Goal: Task Accomplishment & Management: Complete application form

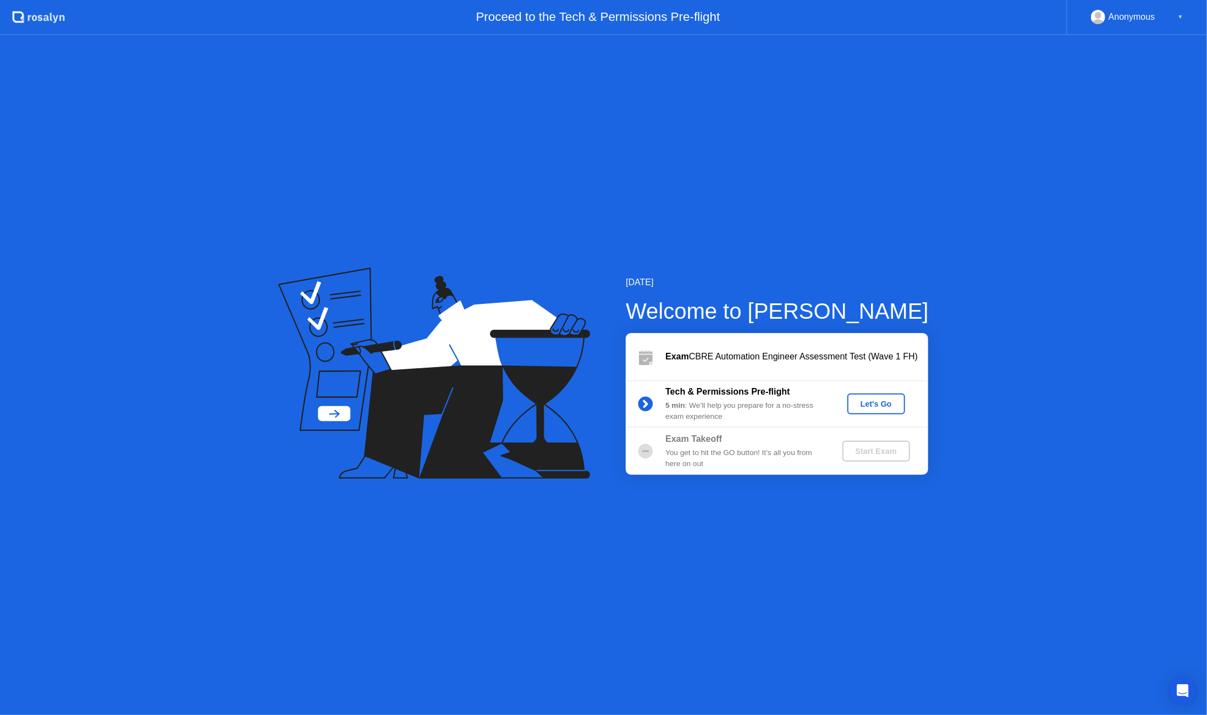
click at [885, 406] on div "Let's Go" at bounding box center [876, 404] width 49 height 9
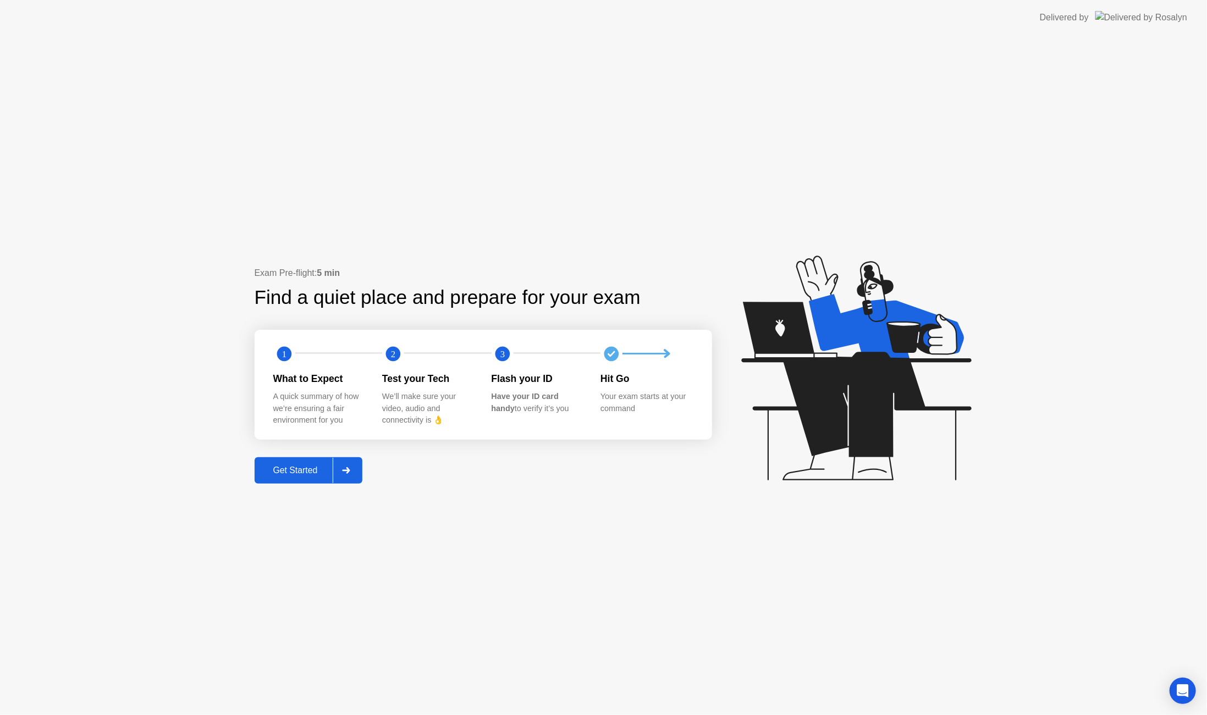
click at [295, 476] on div "Get Started" at bounding box center [295, 471] width 75 height 10
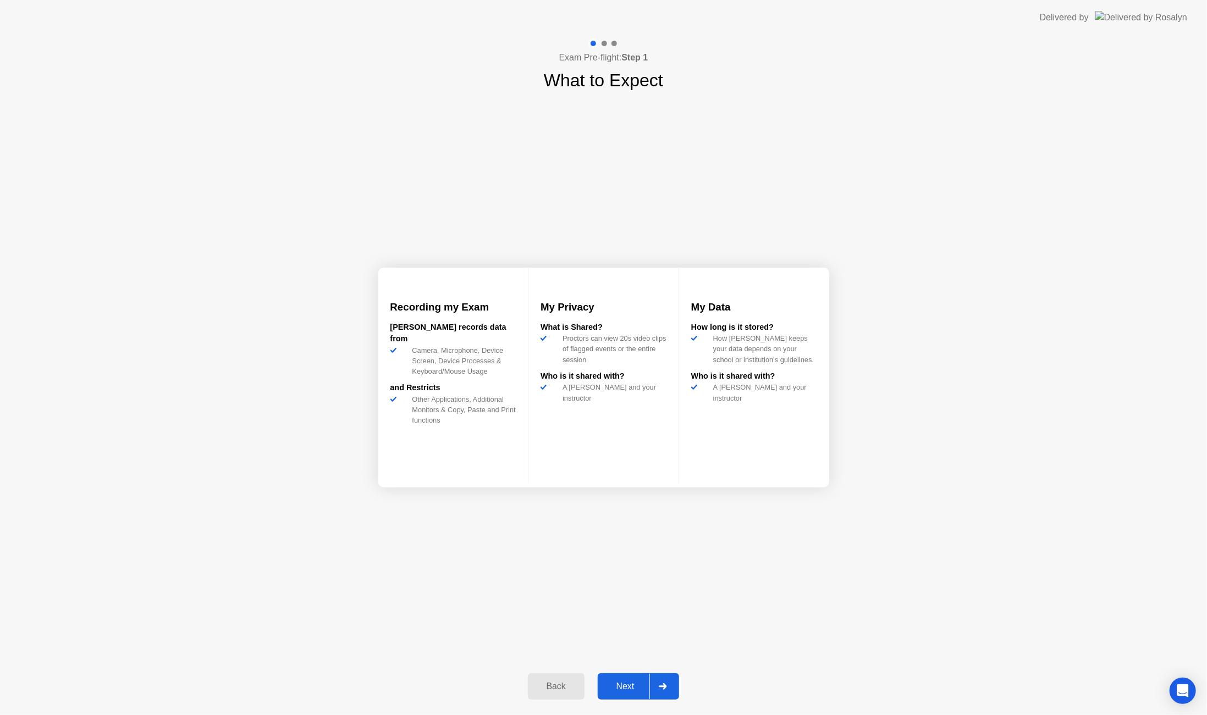
click at [621, 687] on div "Next" at bounding box center [625, 687] width 49 height 10
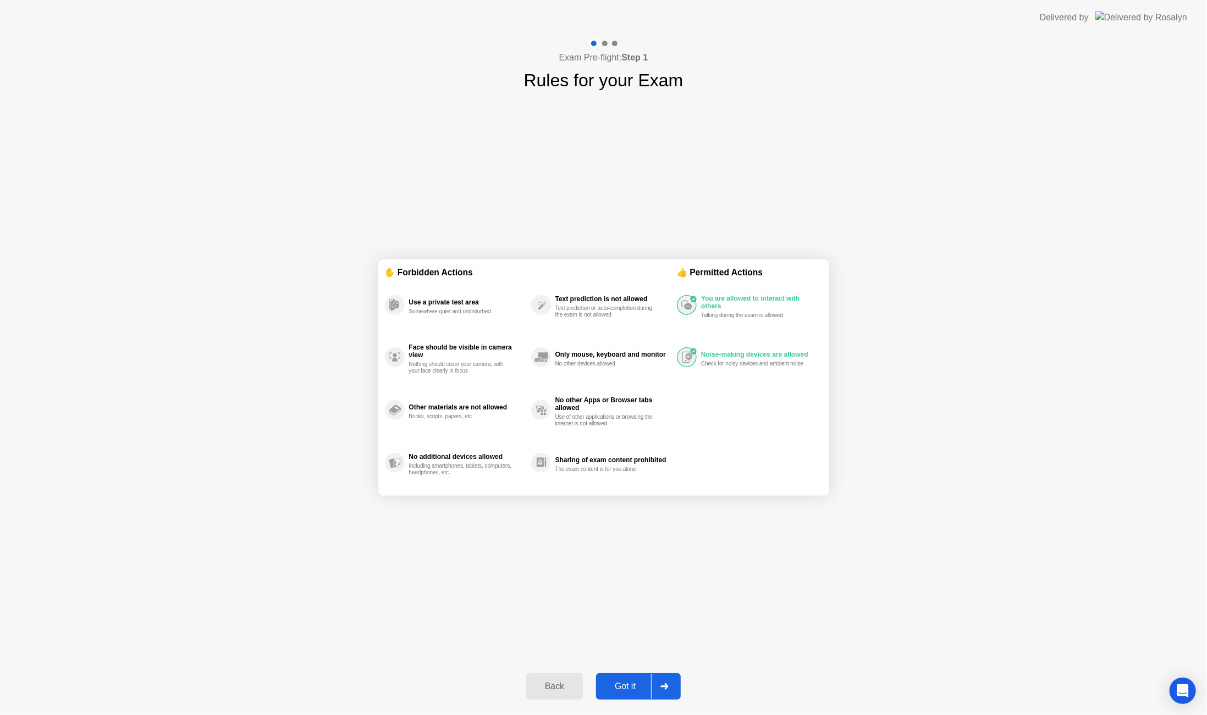
click at [625, 684] on div "Got it" at bounding box center [625, 687] width 52 height 10
select select "**********"
select select "*******"
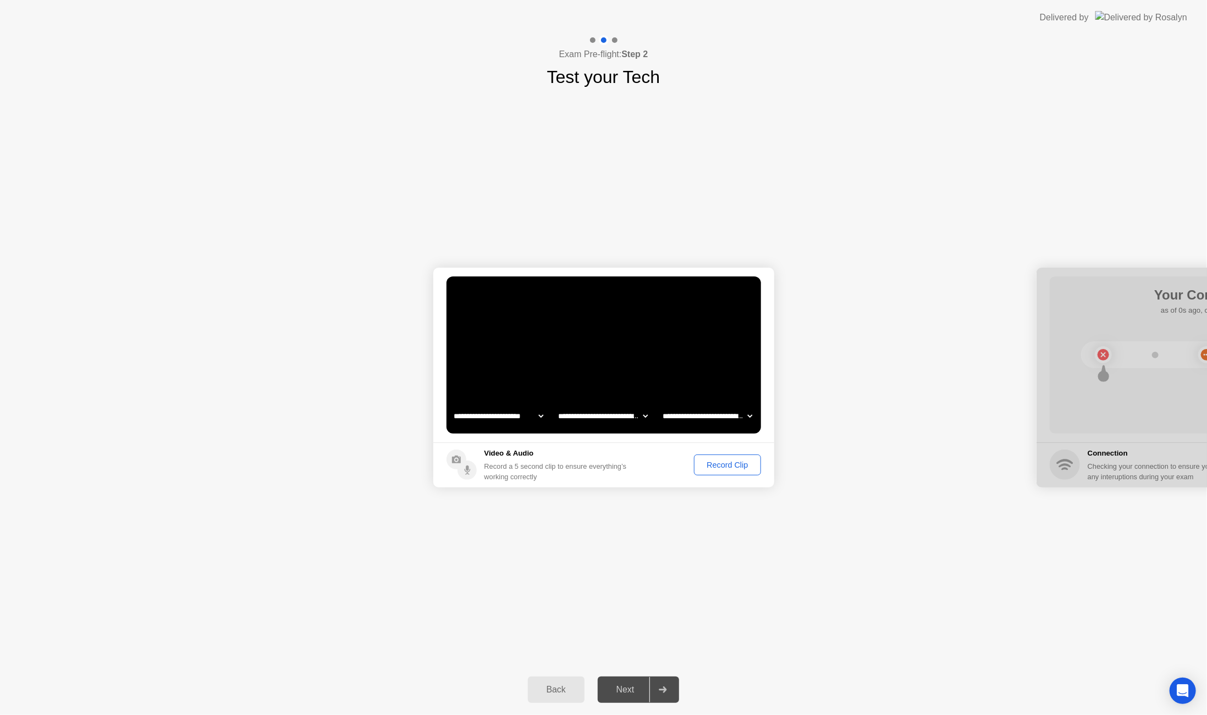
click at [713, 461] on div "Record Clip" at bounding box center [727, 465] width 59 height 9
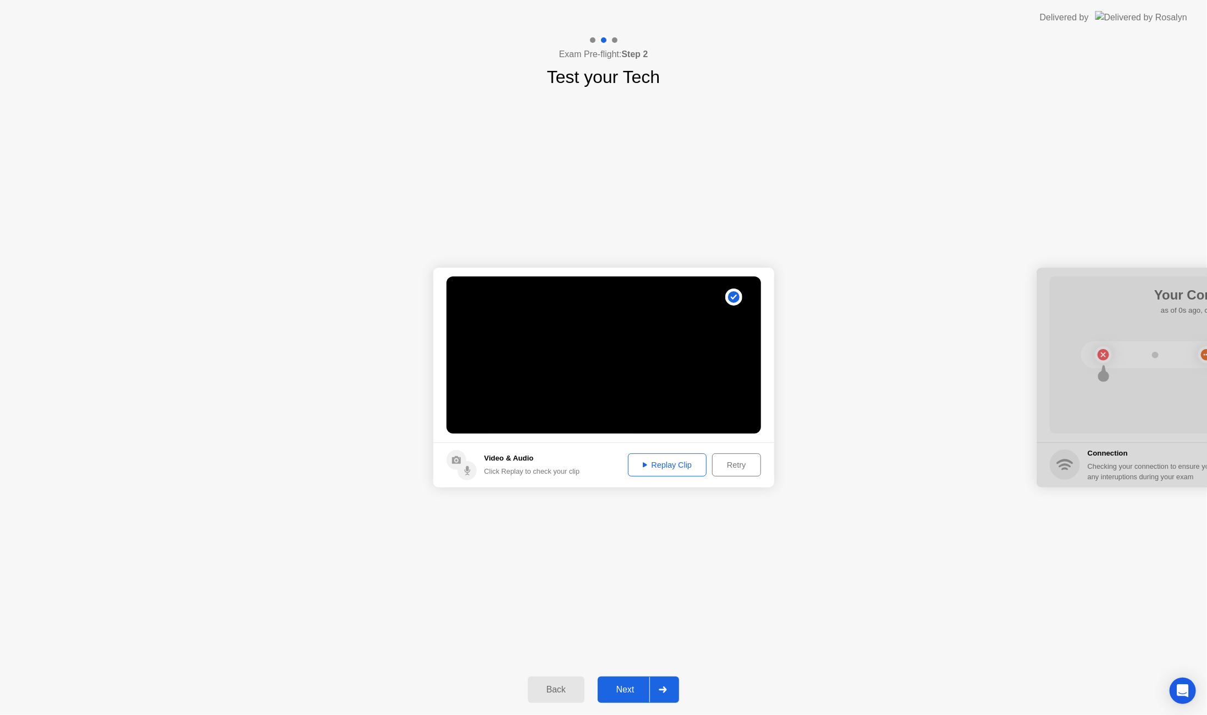
click at [674, 465] on div "Replay Clip" at bounding box center [667, 465] width 71 height 9
click at [619, 692] on div "Next" at bounding box center [625, 690] width 49 height 10
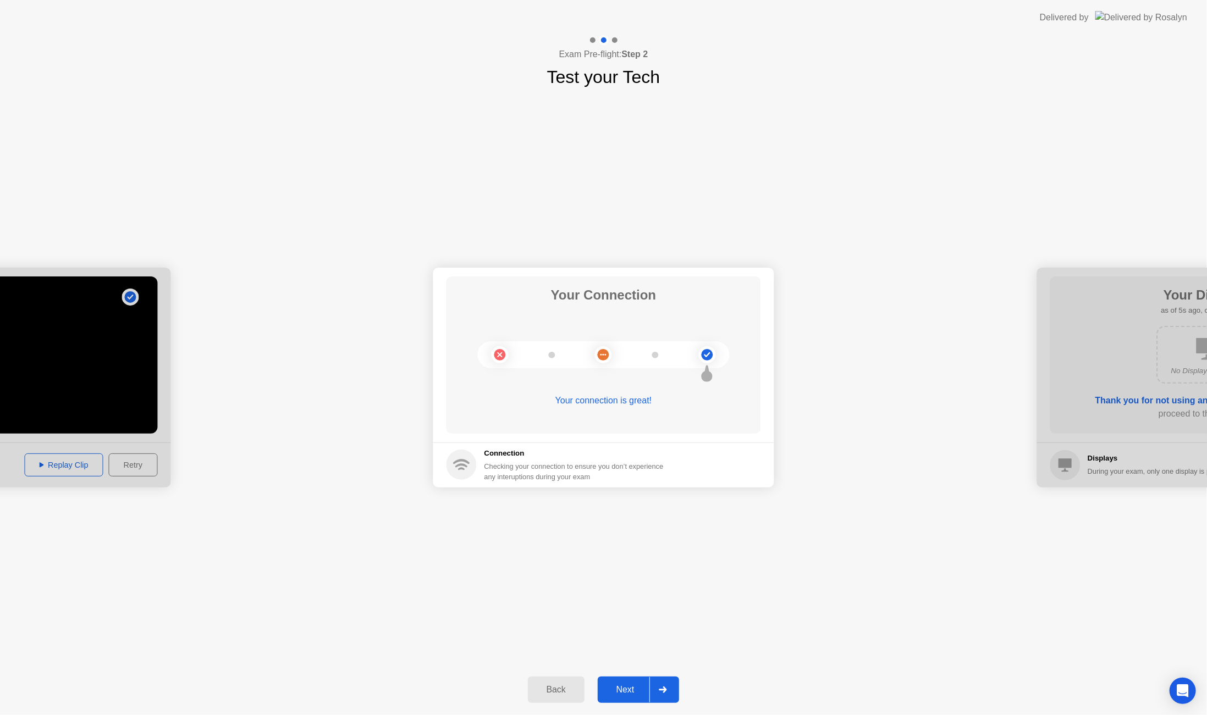
click at [624, 688] on div "Next" at bounding box center [625, 690] width 49 height 10
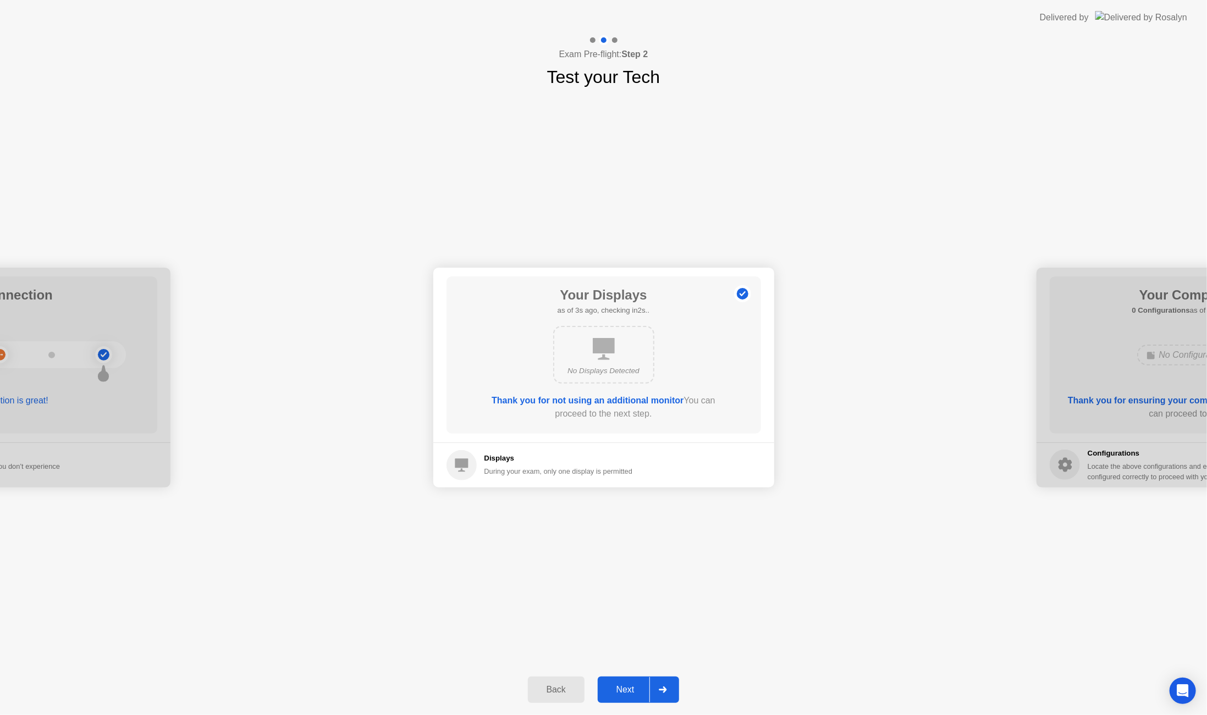
click at [624, 688] on div "Next" at bounding box center [625, 690] width 49 height 10
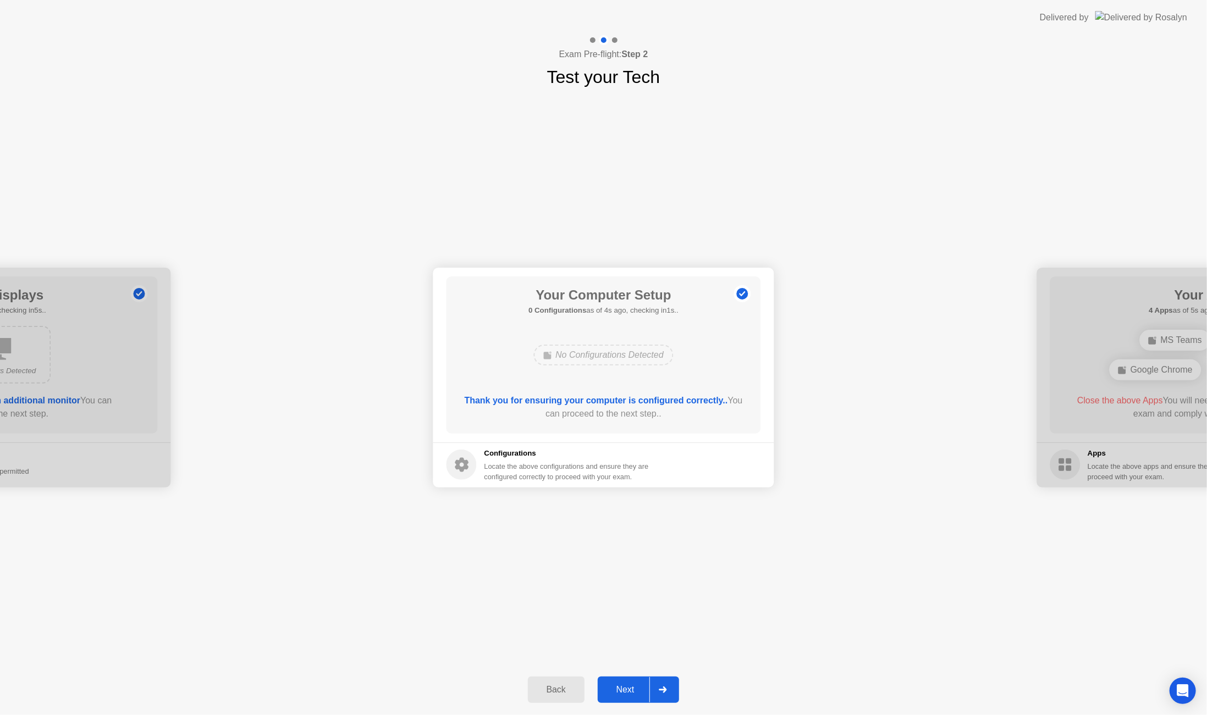
click at [624, 688] on div "Next" at bounding box center [625, 690] width 49 height 10
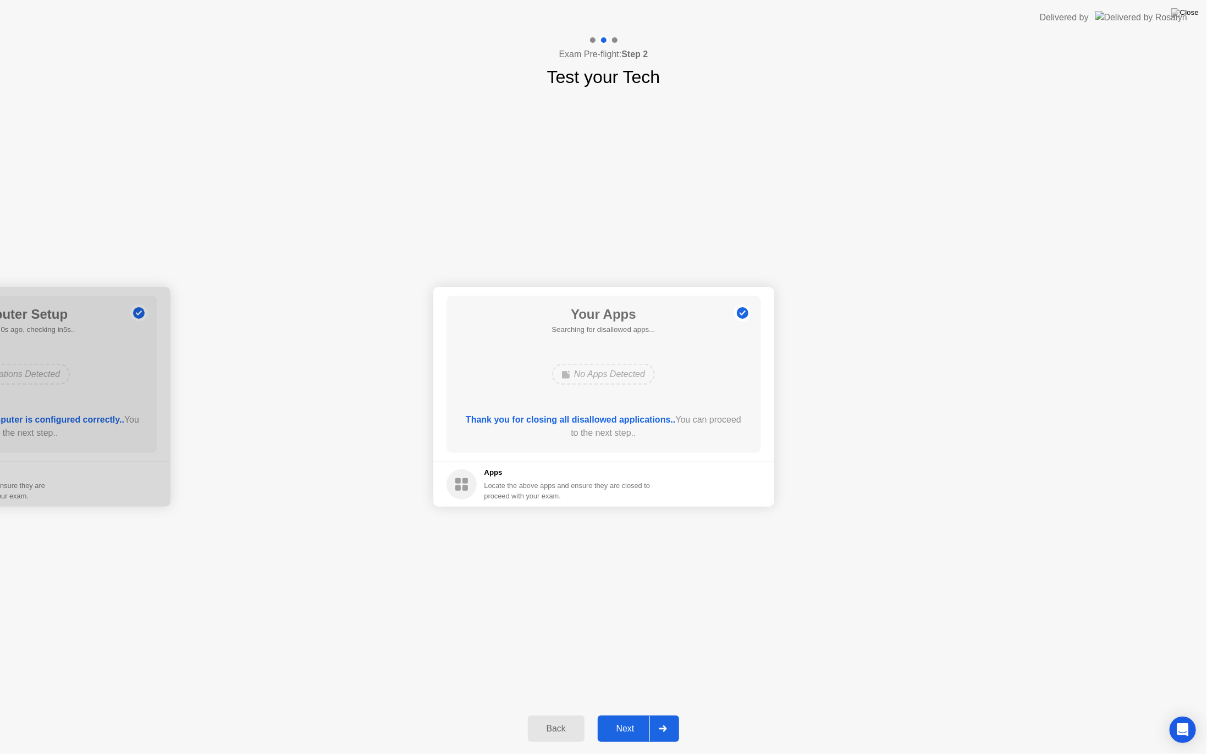
click at [637, 715] on div "Next" at bounding box center [625, 729] width 49 height 10
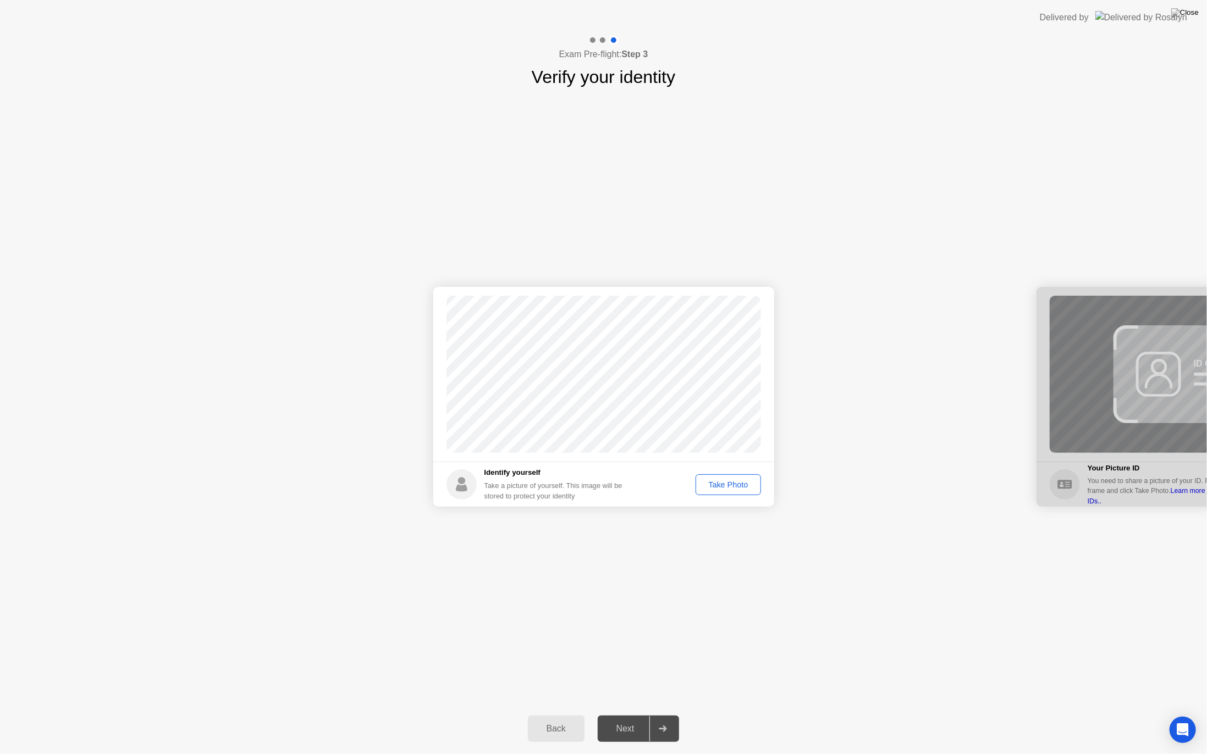
click at [731, 483] on div "Take Photo" at bounding box center [727, 485] width 57 height 9
click at [631, 715] on div "Next" at bounding box center [625, 729] width 49 height 10
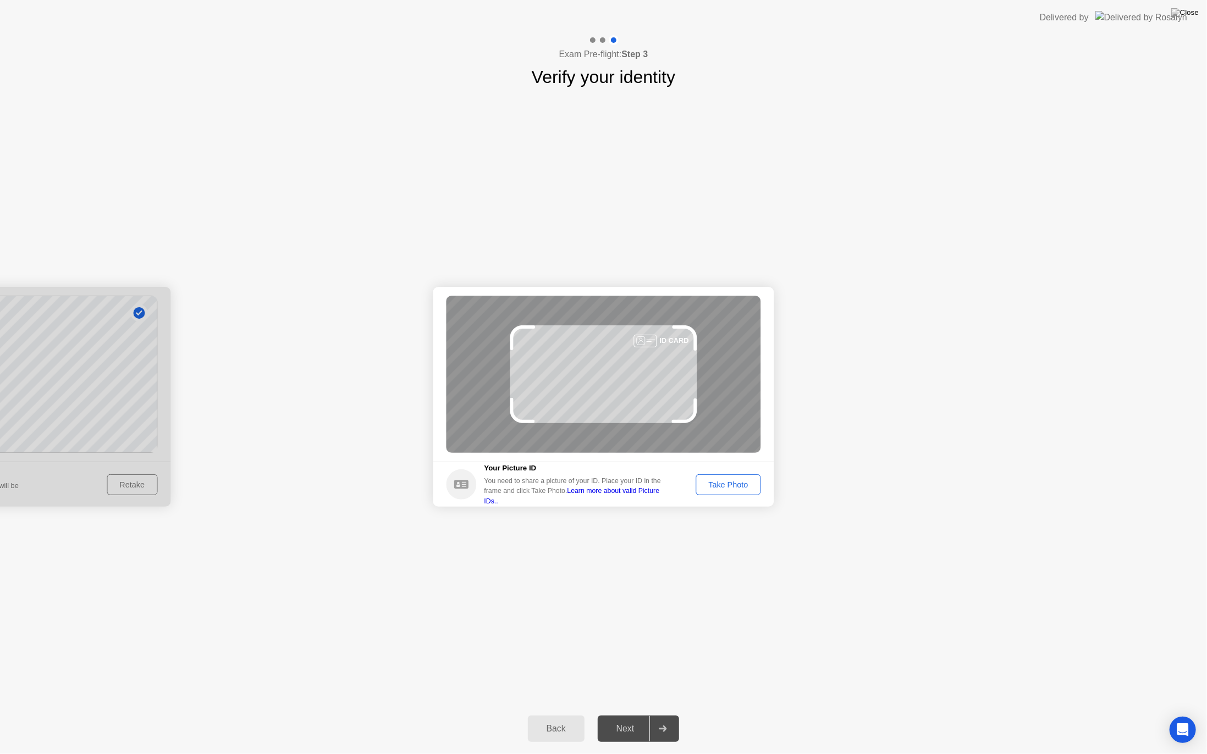
click at [731, 483] on div "Take Photo" at bounding box center [727, 485] width 57 height 9
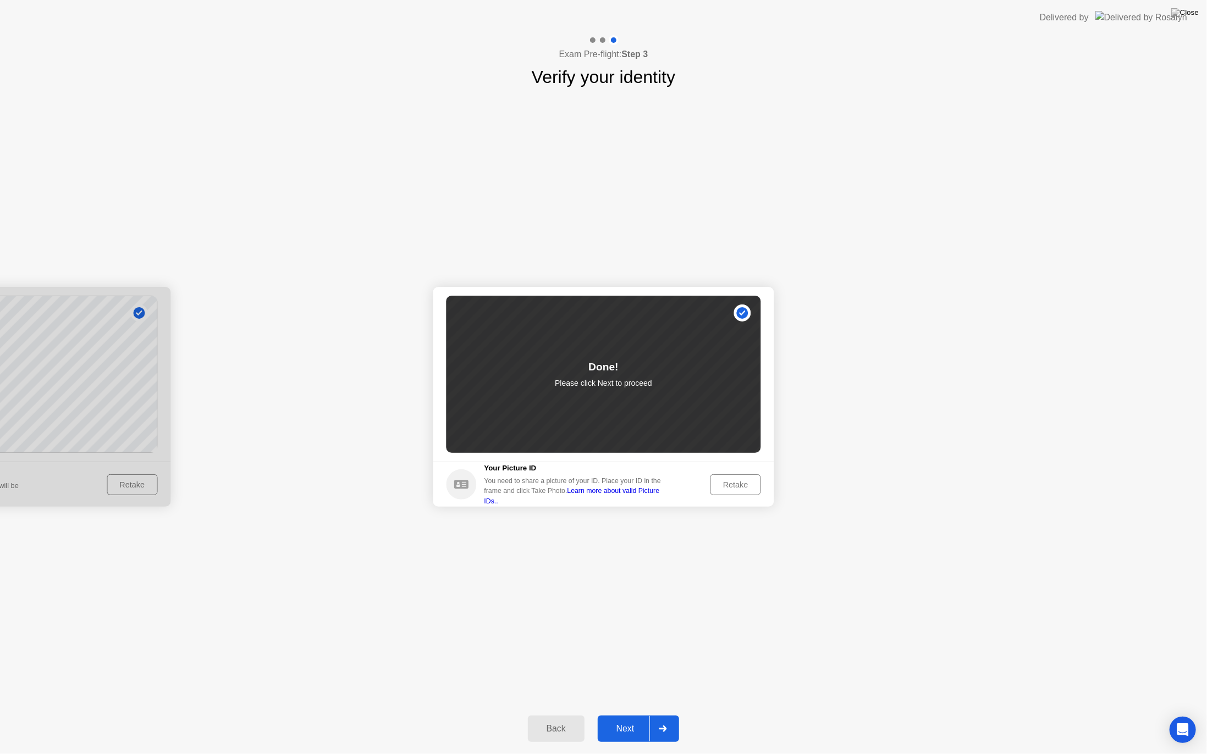
click at [634, 715] on button "Next" at bounding box center [639, 729] width 82 height 26
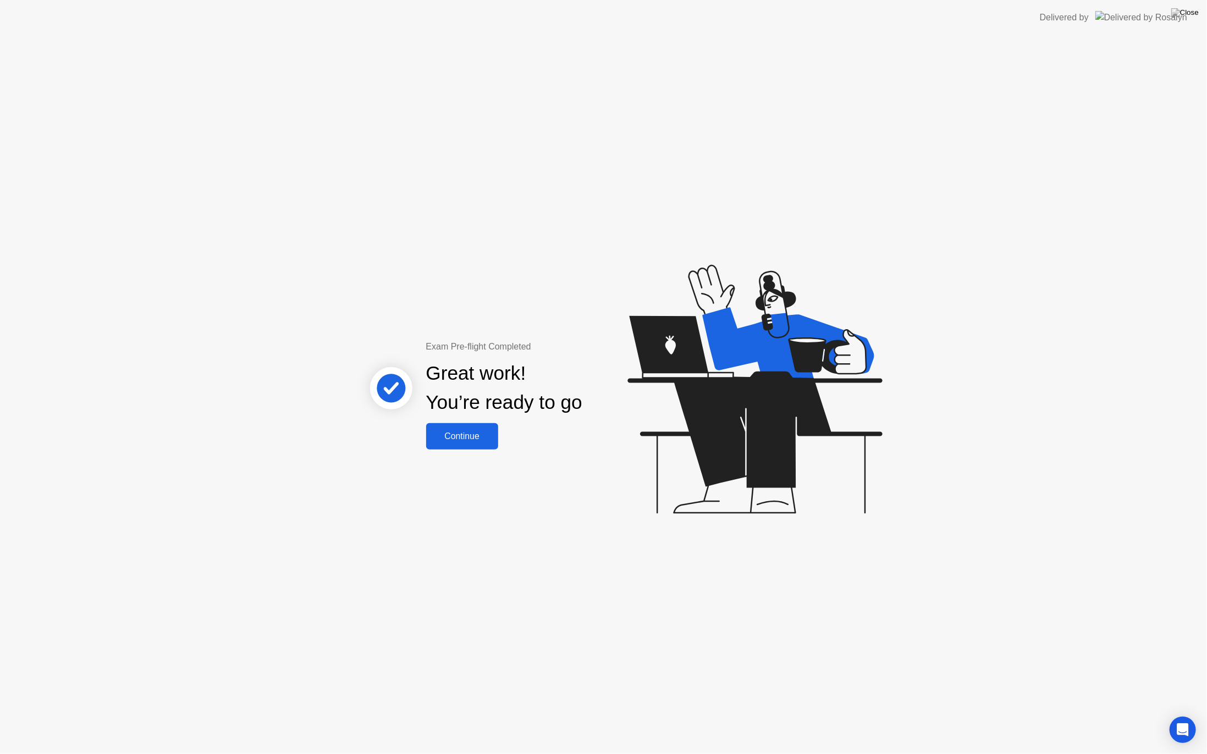
click at [461, 440] on div "Continue" at bounding box center [461, 437] width 65 height 10
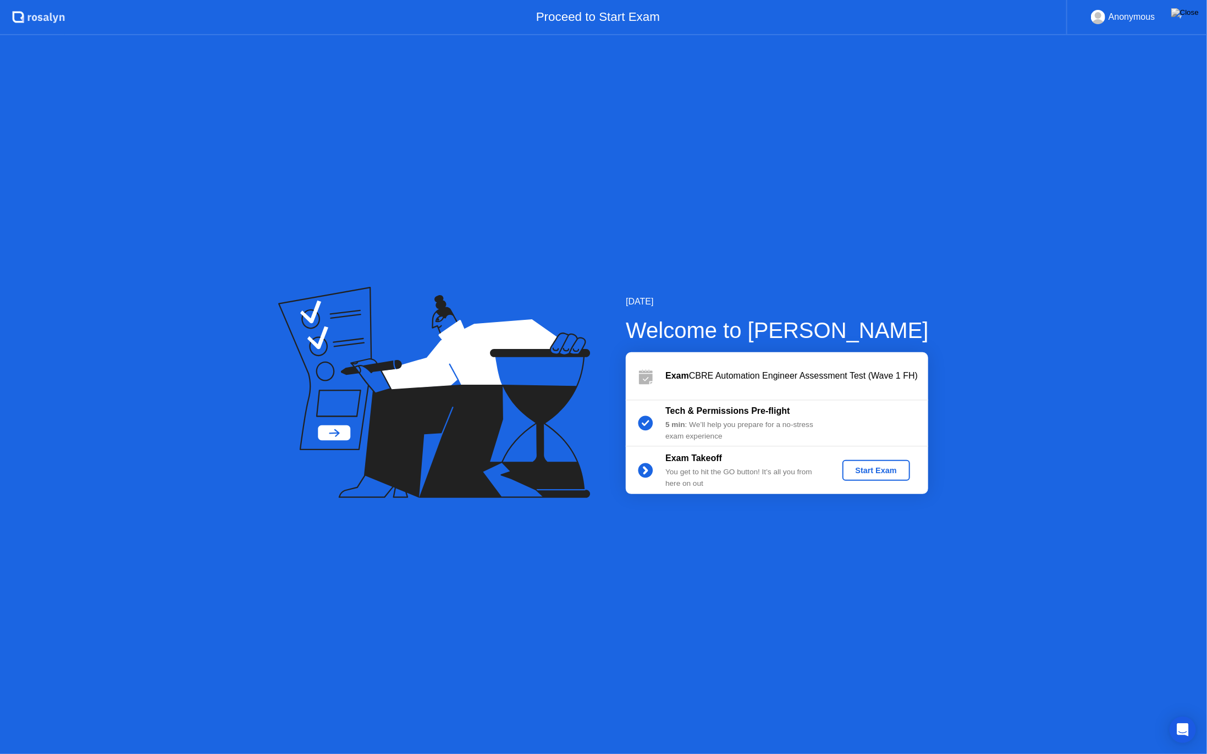
click at [863, 470] on div "Start Exam" at bounding box center [876, 470] width 59 height 9
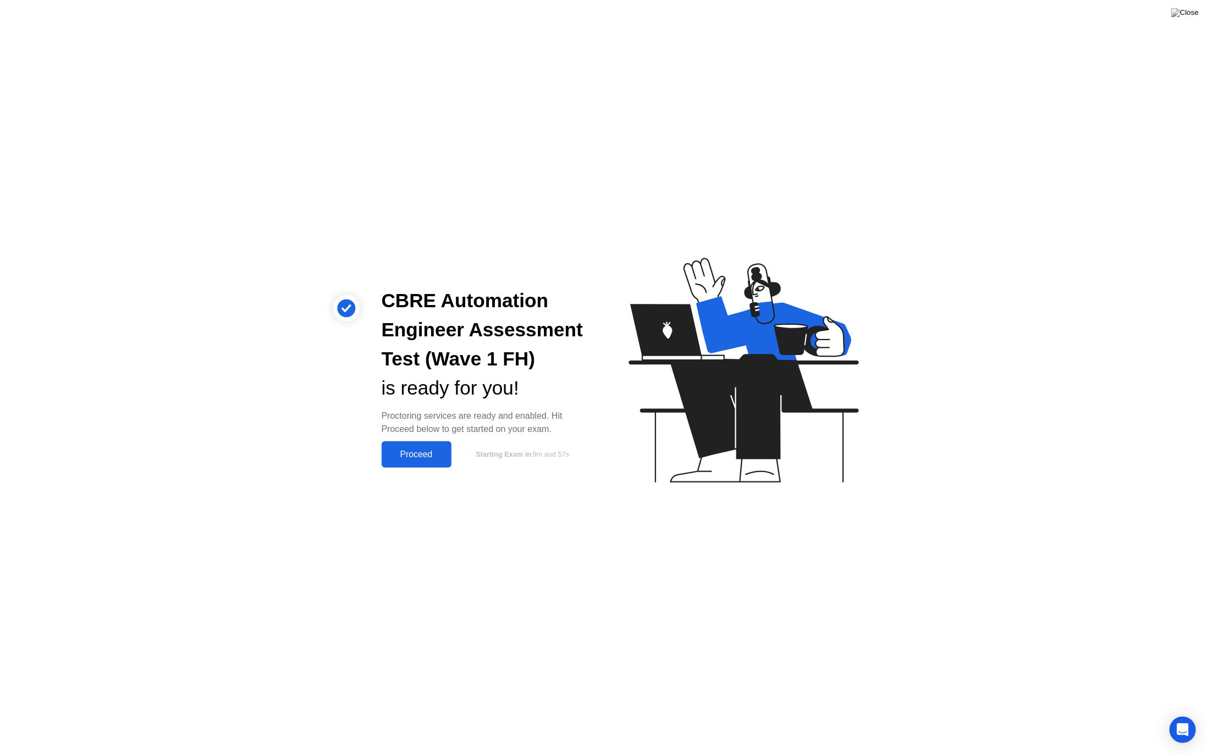
click at [420, 450] on div "Proceed" at bounding box center [416, 455] width 63 height 10
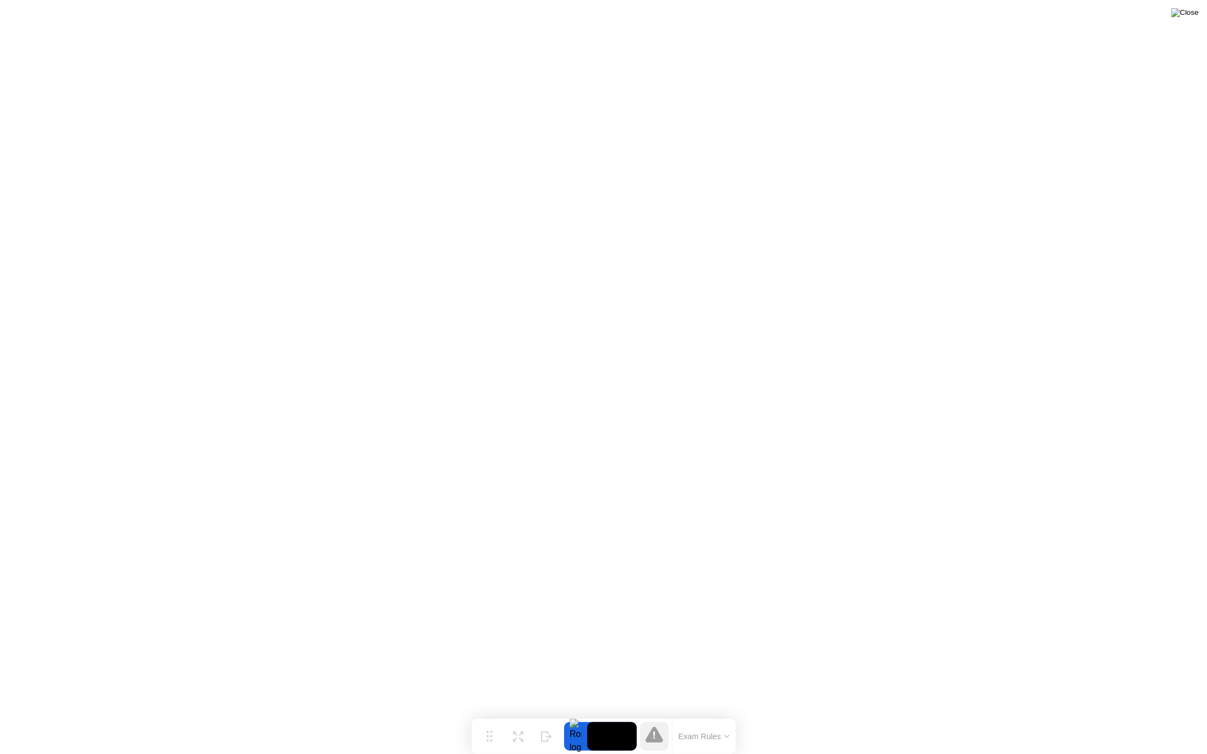
click at [1193, 15] on img at bounding box center [1184, 12] width 27 height 9
